Goal: Transaction & Acquisition: Book appointment/travel/reservation

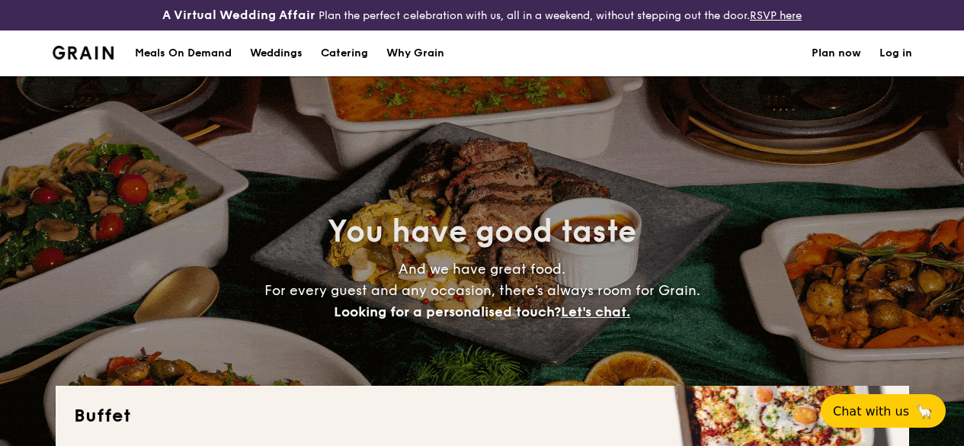
select select
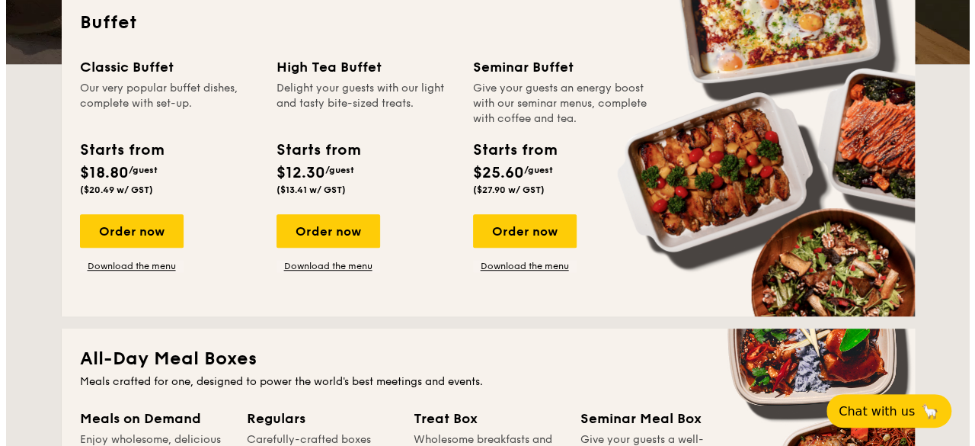
scroll to position [381, 0]
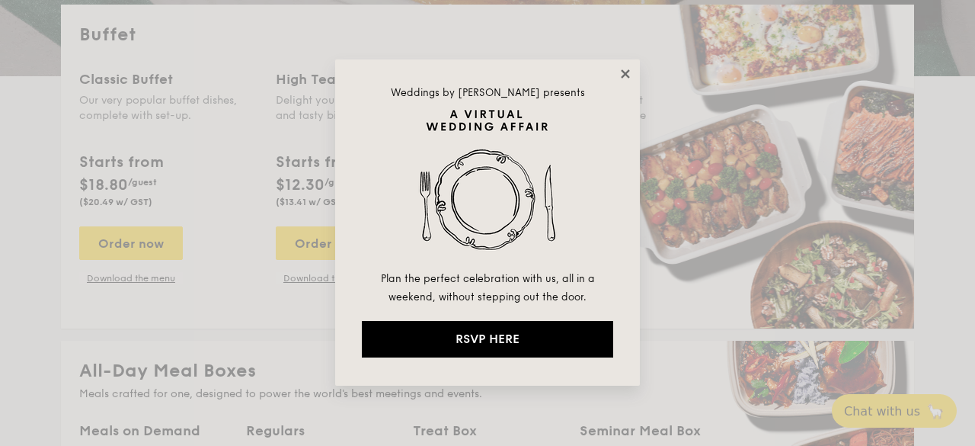
click at [623, 75] on icon at bounding box center [625, 73] width 8 height 8
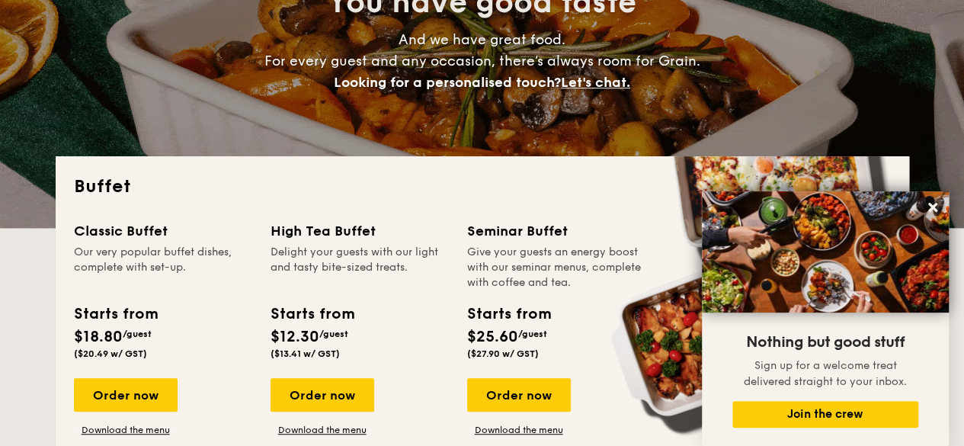
scroll to position [305, 0]
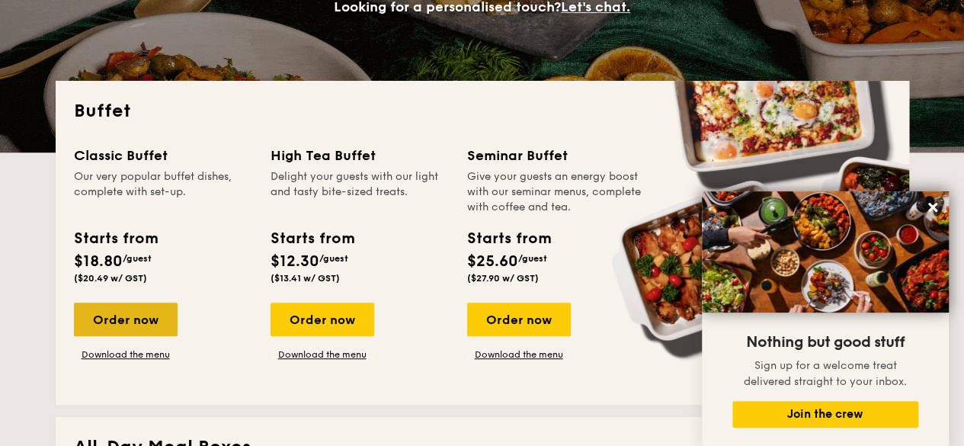
click at [140, 336] on div "Order now" at bounding box center [126, 319] width 104 height 34
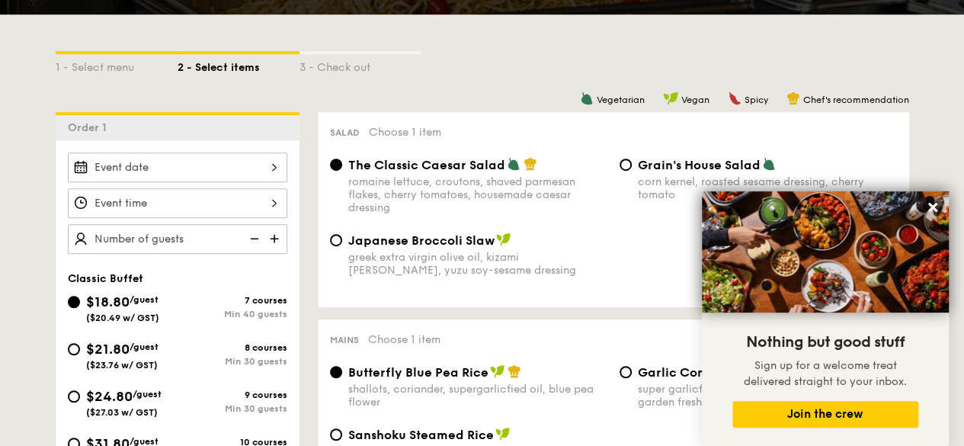
scroll to position [381, 0]
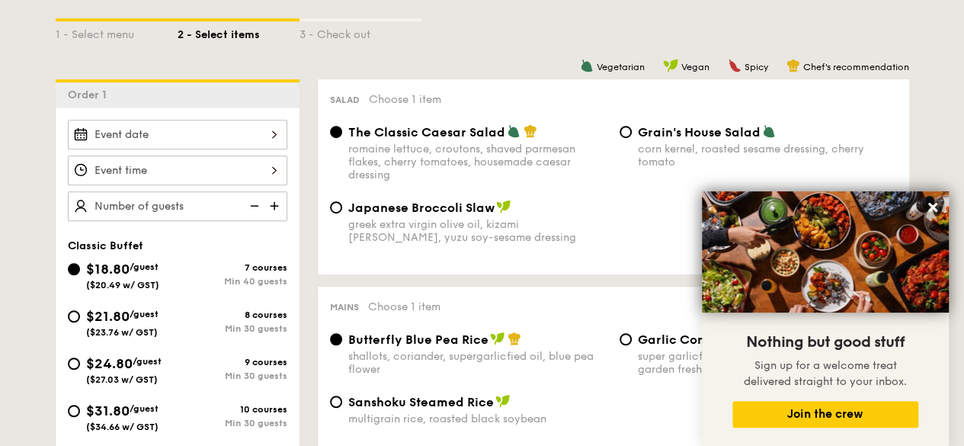
click at [216, 133] on div at bounding box center [177, 135] width 219 height 30
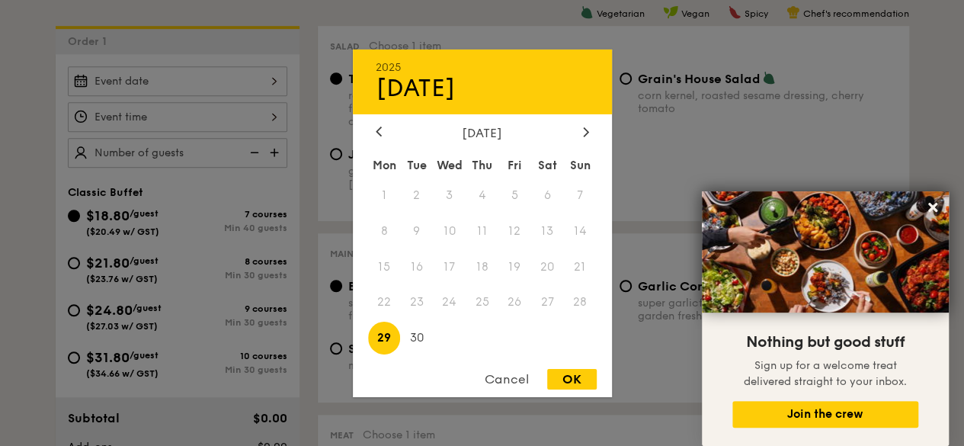
scroll to position [457, 0]
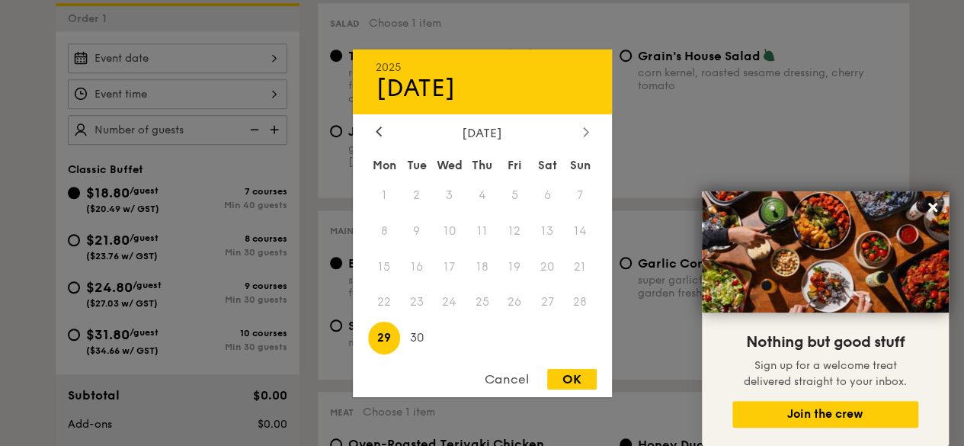
click at [579, 132] on div at bounding box center [586, 132] width 14 height 14
click at [523, 199] on span "3" at bounding box center [514, 194] width 33 height 33
click at [576, 378] on div "OK" at bounding box center [572, 379] width 50 height 21
type input "[DATE]"
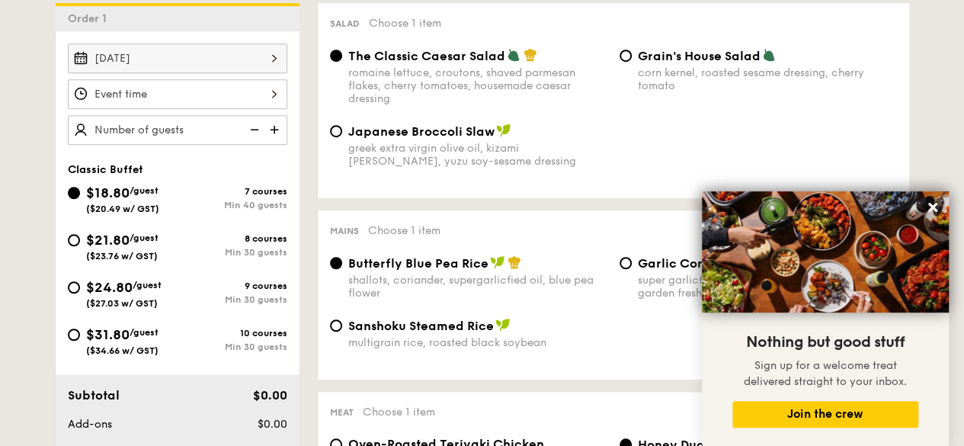
click at [243, 109] on div at bounding box center [177, 94] width 219 height 30
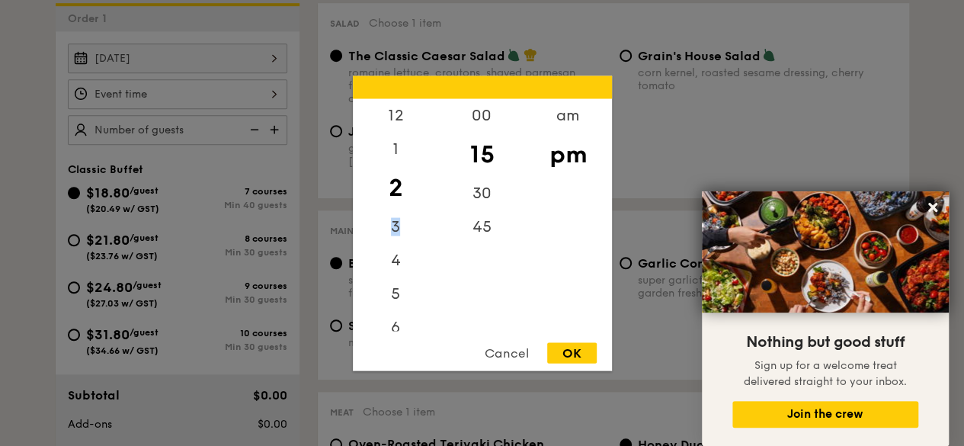
drag, startPoint x: 398, startPoint y: 231, endPoint x: 400, endPoint y: 181, distance: 50.3
click at [400, 174] on div "12 1 2 3 4 5 6 7 8 9 10 11" at bounding box center [396, 214] width 86 height 232
click at [390, 321] on div "6" at bounding box center [396, 332] width 86 height 44
click at [392, 278] on div "5" at bounding box center [396, 288] width 86 height 44
click at [395, 322] on div "6" at bounding box center [396, 332] width 86 height 44
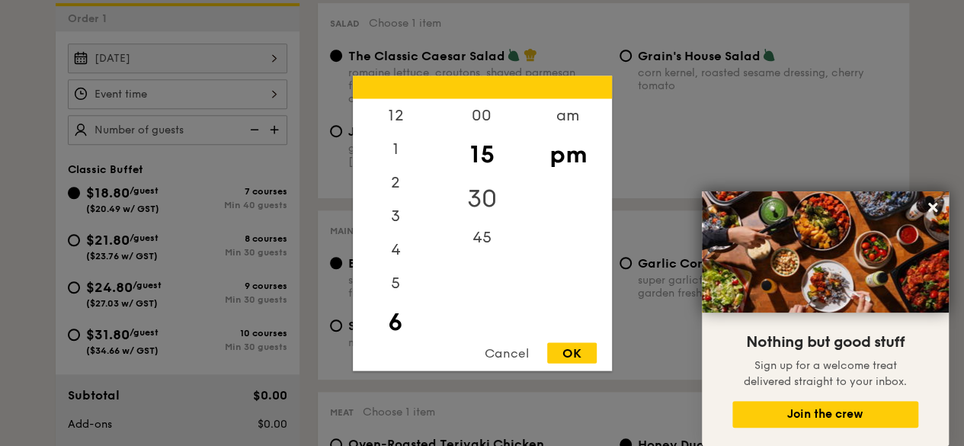
click at [491, 193] on div "30" at bounding box center [482, 198] width 86 height 44
click at [571, 349] on div "OK" at bounding box center [572, 352] width 50 height 21
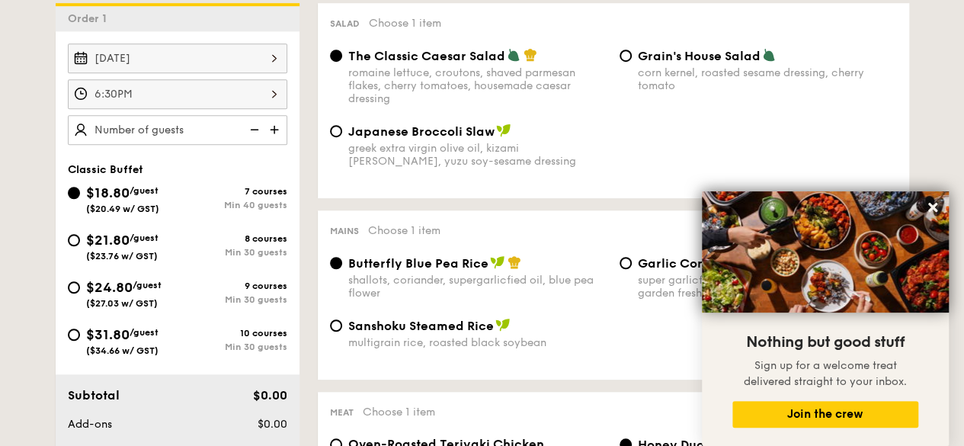
click at [225, 109] on div "6:30PM" at bounding box center [177, 94] width 219 height 30
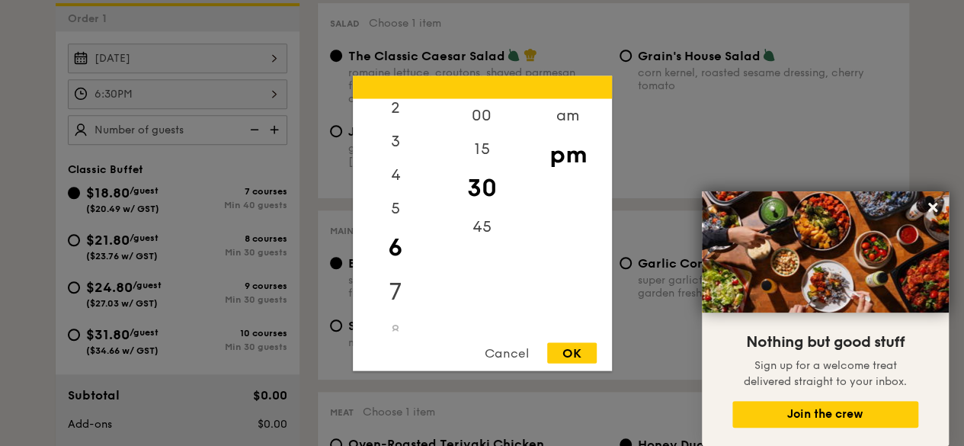
scroll to position [110, 0]
click at [393, 260] on div "7" at bounding box center [396, 256] width 86 height 44
click at [579, 356] on div "OK" at bounding box center [572, 352] width 50 height 21
type input "7:30PM"
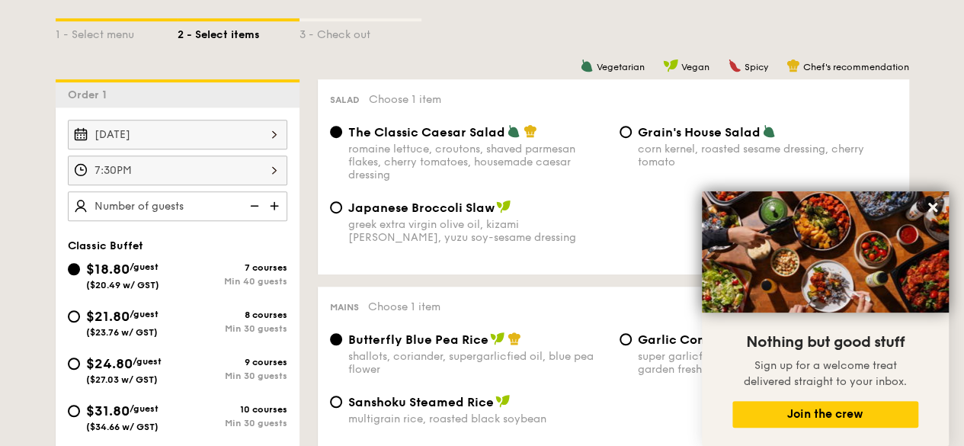
scroll to position [457, 0]
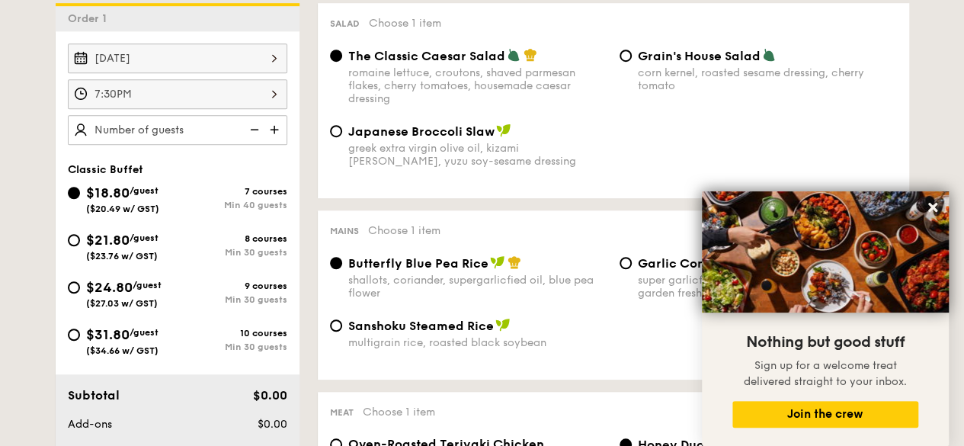
click at [271, 142] on img at bounding box center [275, 129] width 23 height 29
type input "40 guests"
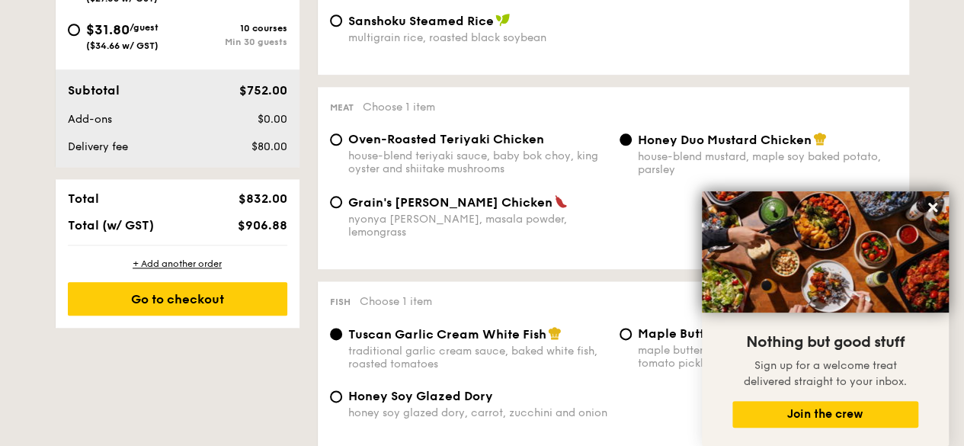
scroll to position [838, 0]
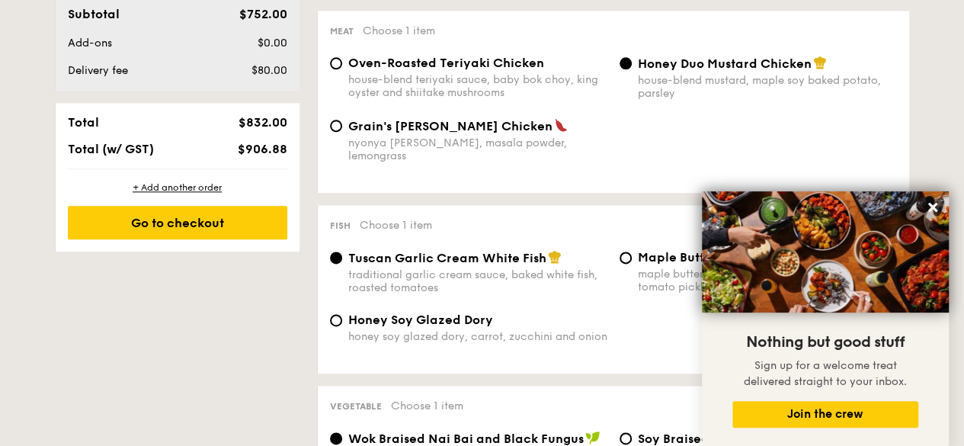
click at [478, 152] on div "Grain's [PERSON_NAME] Chicken nyonya [PERSON_NAME], masala powder, lemongrass" at bounding box center [477, 140] width 259 height 44
click at [342, 132] on input "Grain's [PERSON_NAME] Chicken nyonya [PERSON_NAME], masala powder, lemongrass" at bounding box center [336, 126] width 12 height 12
radio input "true"
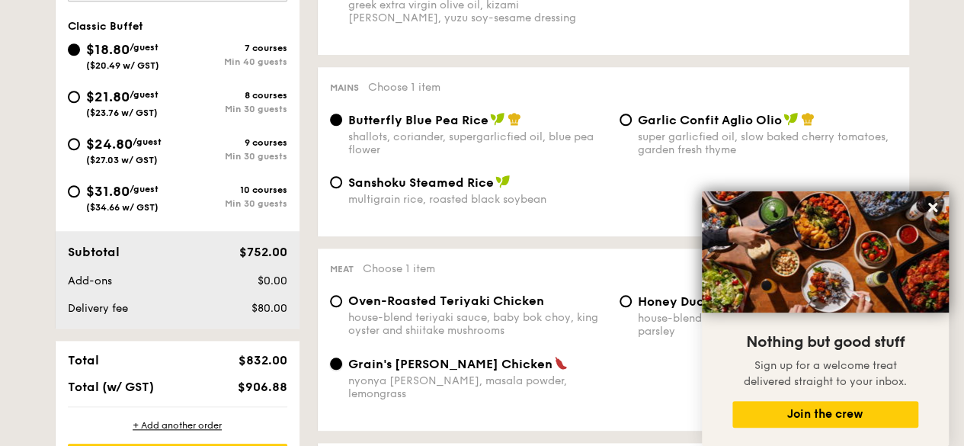
scroll to position [533, 0]
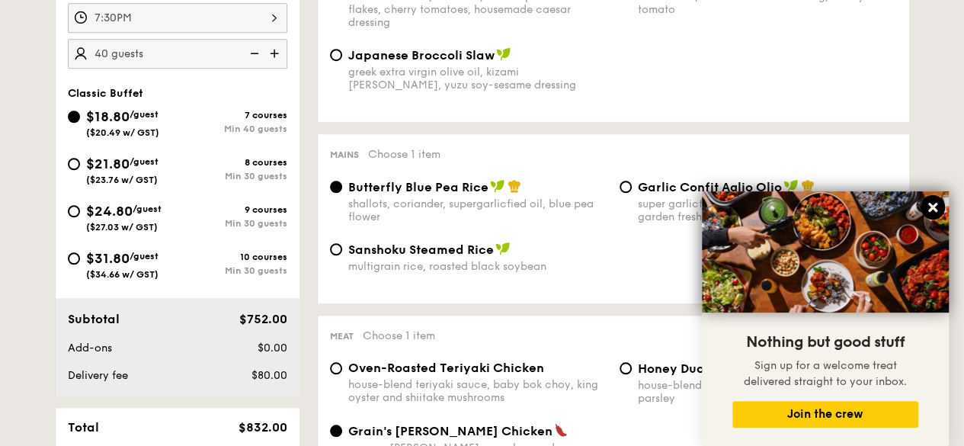
click at [938, 211] on icon at bounding box center [933, 207] width 14 height 14
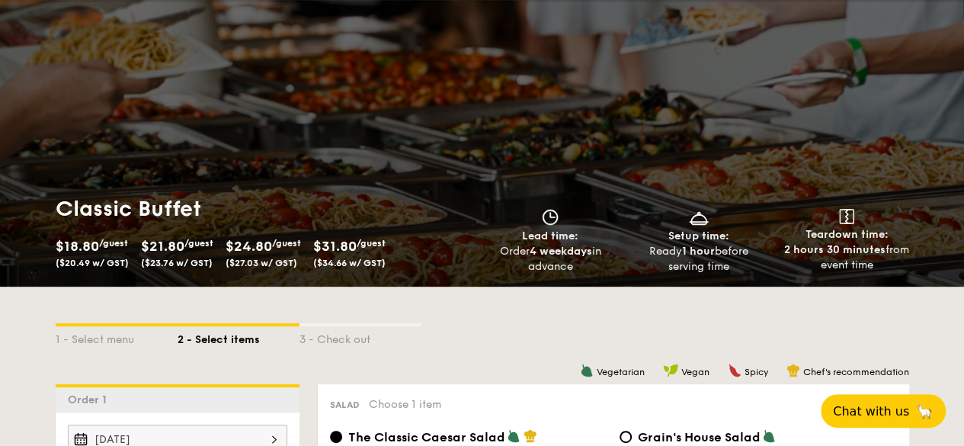
scroll to position [229, 0]
